Goal: Information Seeking & Learning: Learn about a topic

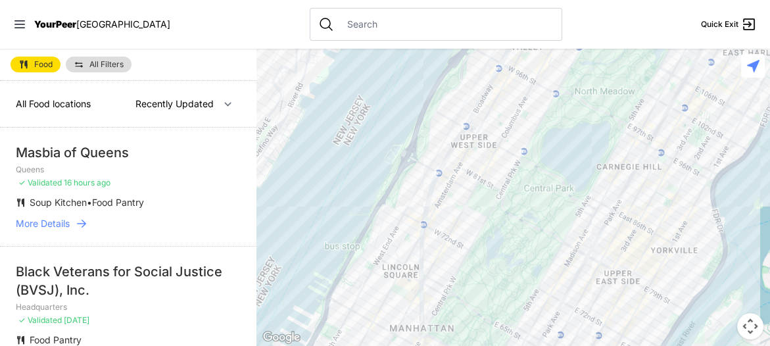
click at [47, 109] on span "All Food locations" at bounding box center [53, 103] width 75 height 11
click at [215, 116] on select "Nearby Recently Updated Most Services" at bounding box center [184, 103] width 114 height 25
click at [170, 175] on p "Queens" at bounding box center [128, 169] width 225 height 11
click at [95, 187] on span "16 hours ago" at bounding box center [87, 183] width 47 height 10
click at [20, 175] on p "Queens" at bounding box center [128, 169] width 225 height 11
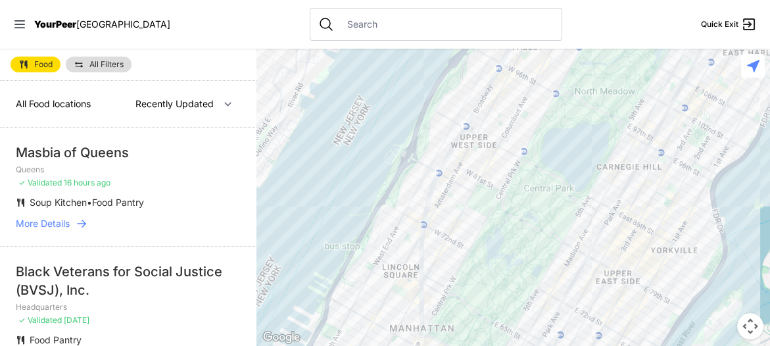
click at [22, 162] on div "Masbia of Queens" at bounding box center [128, 152] width 225 height 18
drag, startPoint x: 18, startPoint y: 187, endPoint x: 180, endPoint y: 182, distance: 161.9
click at [180, 182] on li "Masbia of Queens Queens ✓ Validated 16 hours ago Soup Kitchen • Food Pantry Mor…" at bounding box center [128, 187] width 256 height 118
drag, startPoint x: 143, startPoint y: 187, endPoint x: 123, endPoint y: 272, distance: 86.6
click at [123, 230] on link "More Details" at bounding box center [128, 223] width 225 height 13
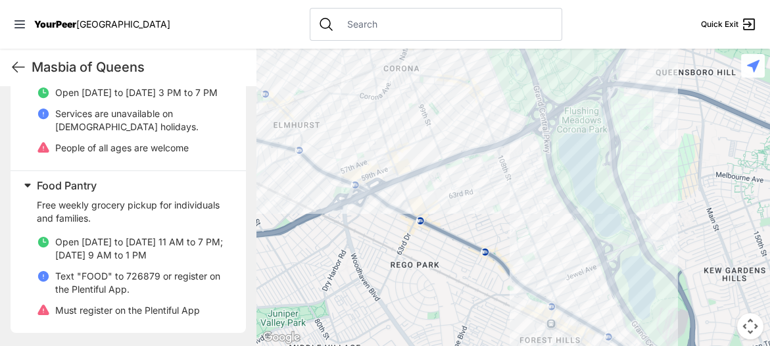
scroll to position [793, 0]
click at [137, 235] on p "Open Monday to Thursday 11 AM to 7 PM; Friday 9 AM to 1 PM" at bounding box center [142, 248] width 175 height 26
select select "recentlyUpdated"
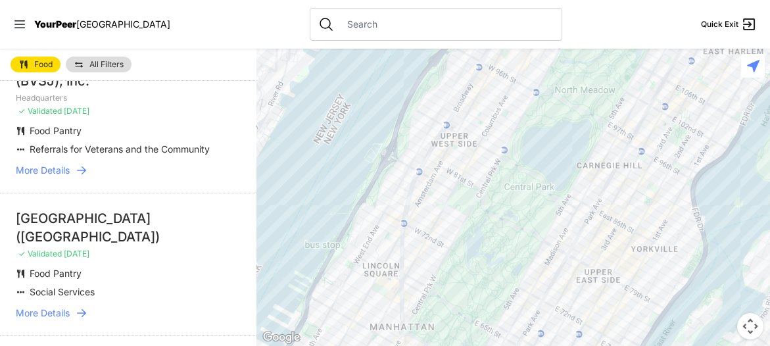
scroll to position [683, 0]
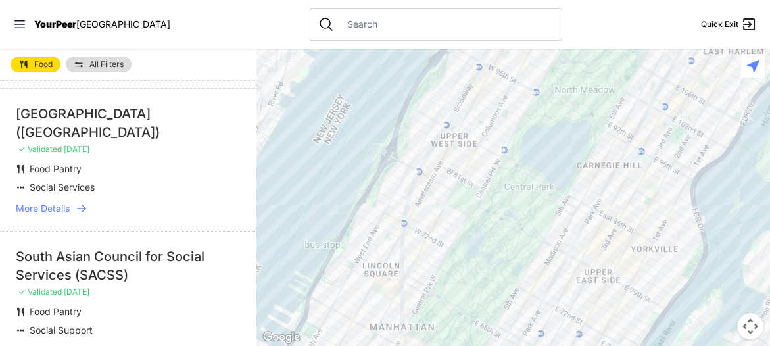
click at [70, 72] on span "More Details" at bounding box center [43, 65] width 54 height 13
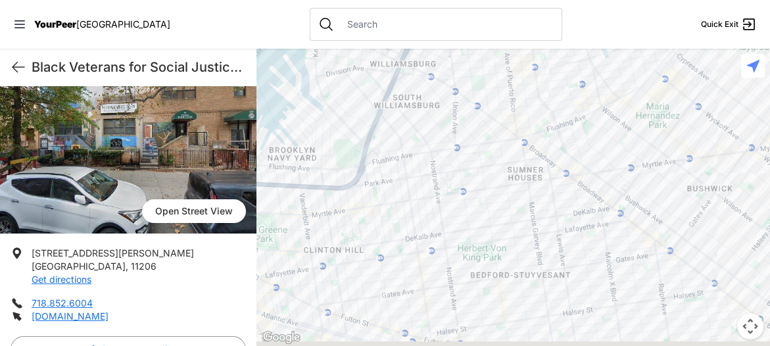
scroll to position [105, 0]
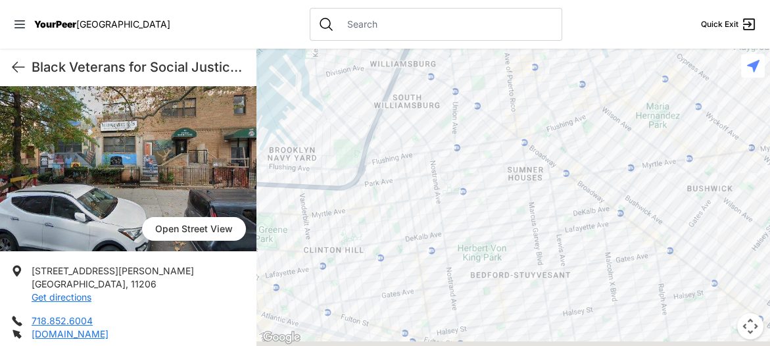
click at [145, 245] on img at bounding box center [128, 156] width 256 height 189
click at [168, 247] on img at bounding box center [128, 156] width 256 height 189
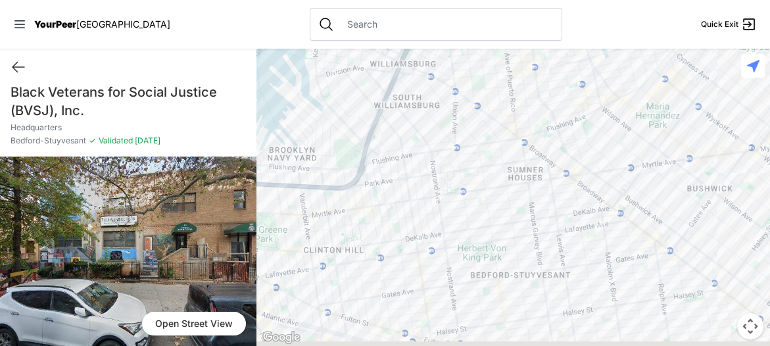
scroll to position [0, 0]
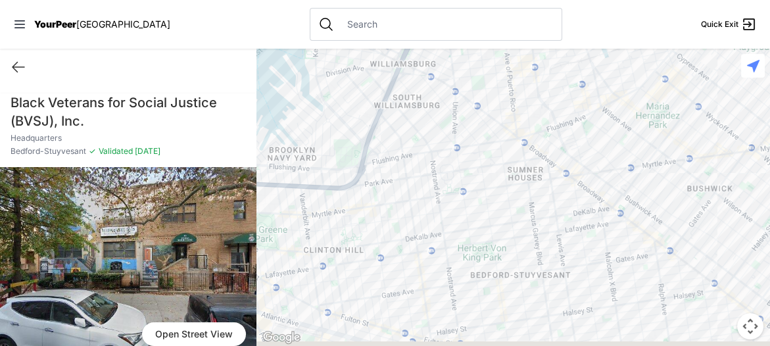
click at [155, 300] on img at bounding box center [128, 261] width 256 height 189
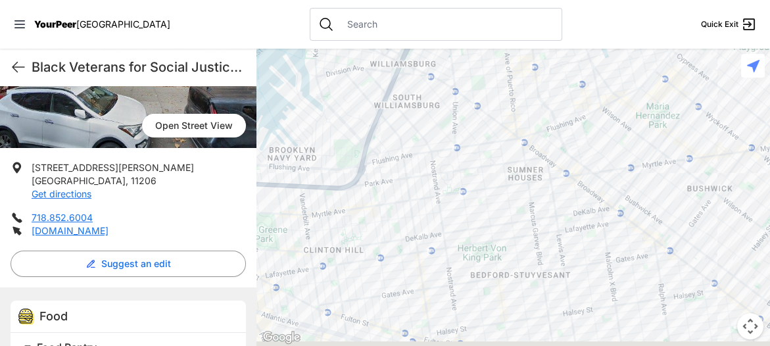
scroll to position [210, 0]
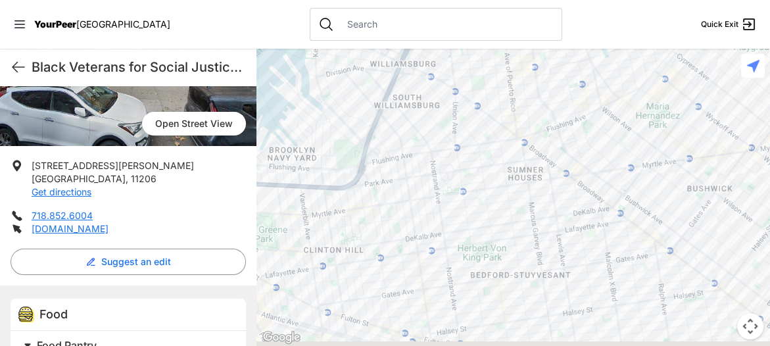
click at [160, 135] on link "Open Street View" at bounding box center [194, 124] width 104 height 24
